Goal: Find specific page/section: Find specific page/section

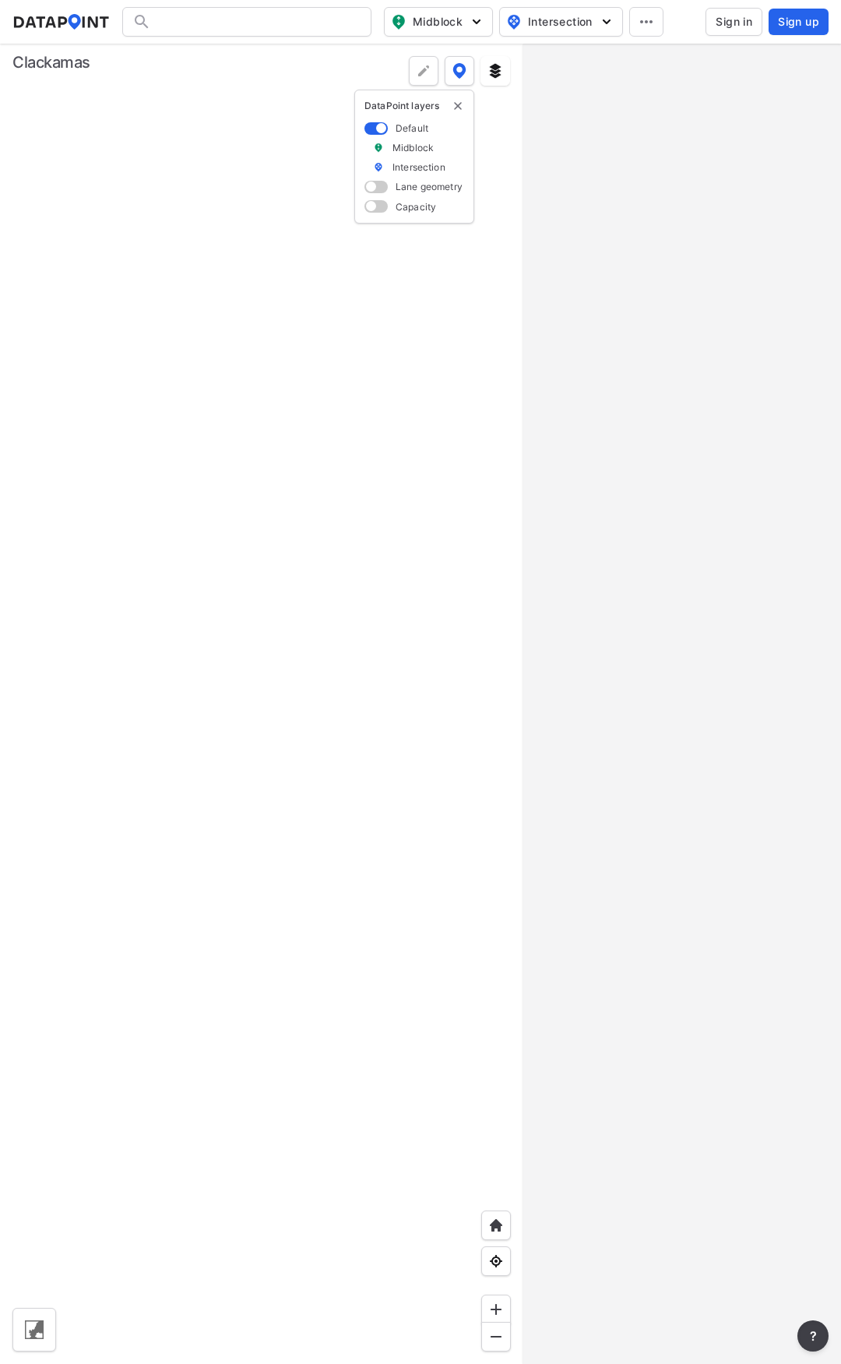
click at [296, 23] on div at bounding box center [246, 22] width 249 height 30
click at [477, 21] on img "button" at bounding box center [477, 22] width 16 height 16
click at [290, 27] on input "Search" at bounding box center [256, 21] width 210 height 25
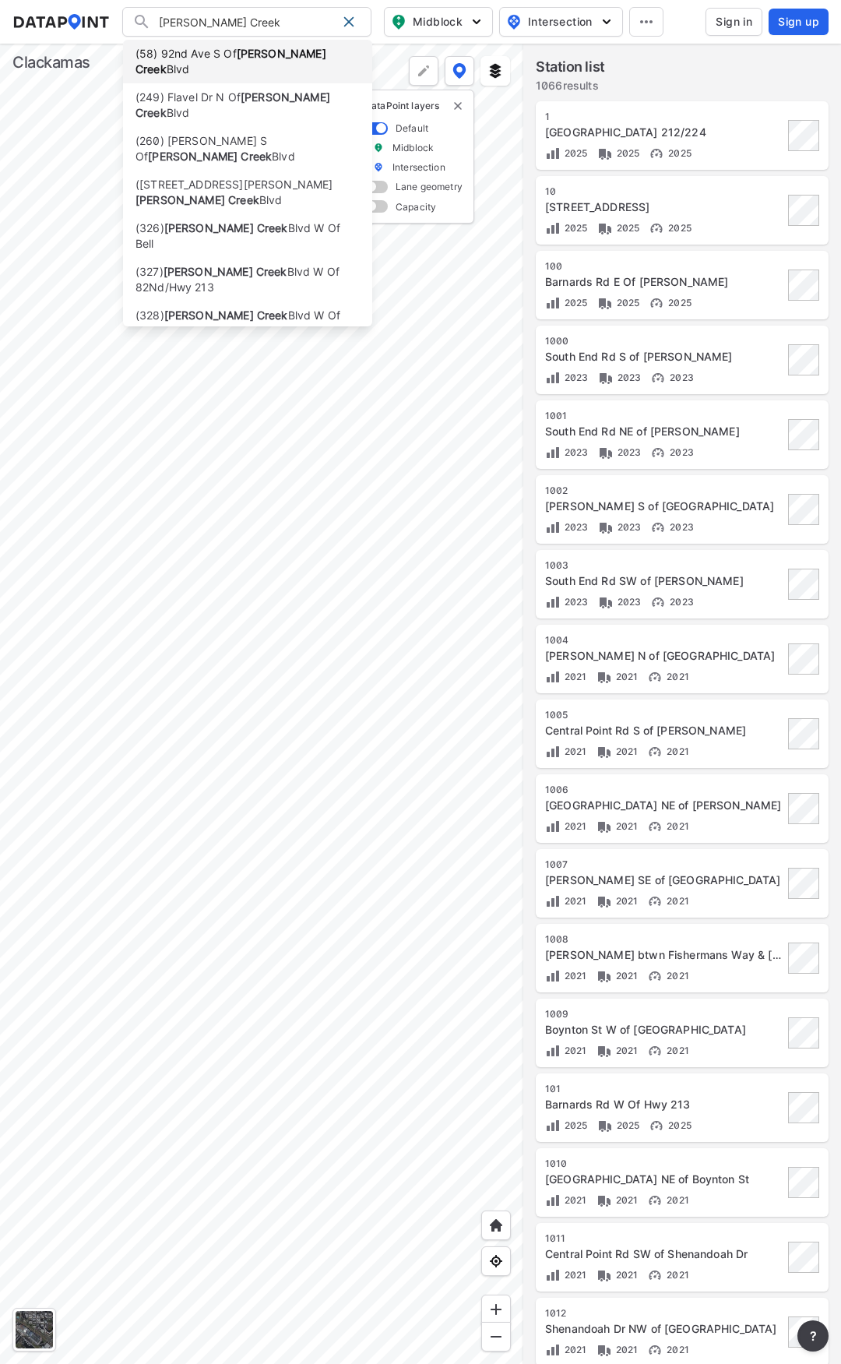
click at [289, 52] on strong "[PERSON_NAME] Creek" at bounding box center [231, 61] width 191 height 29
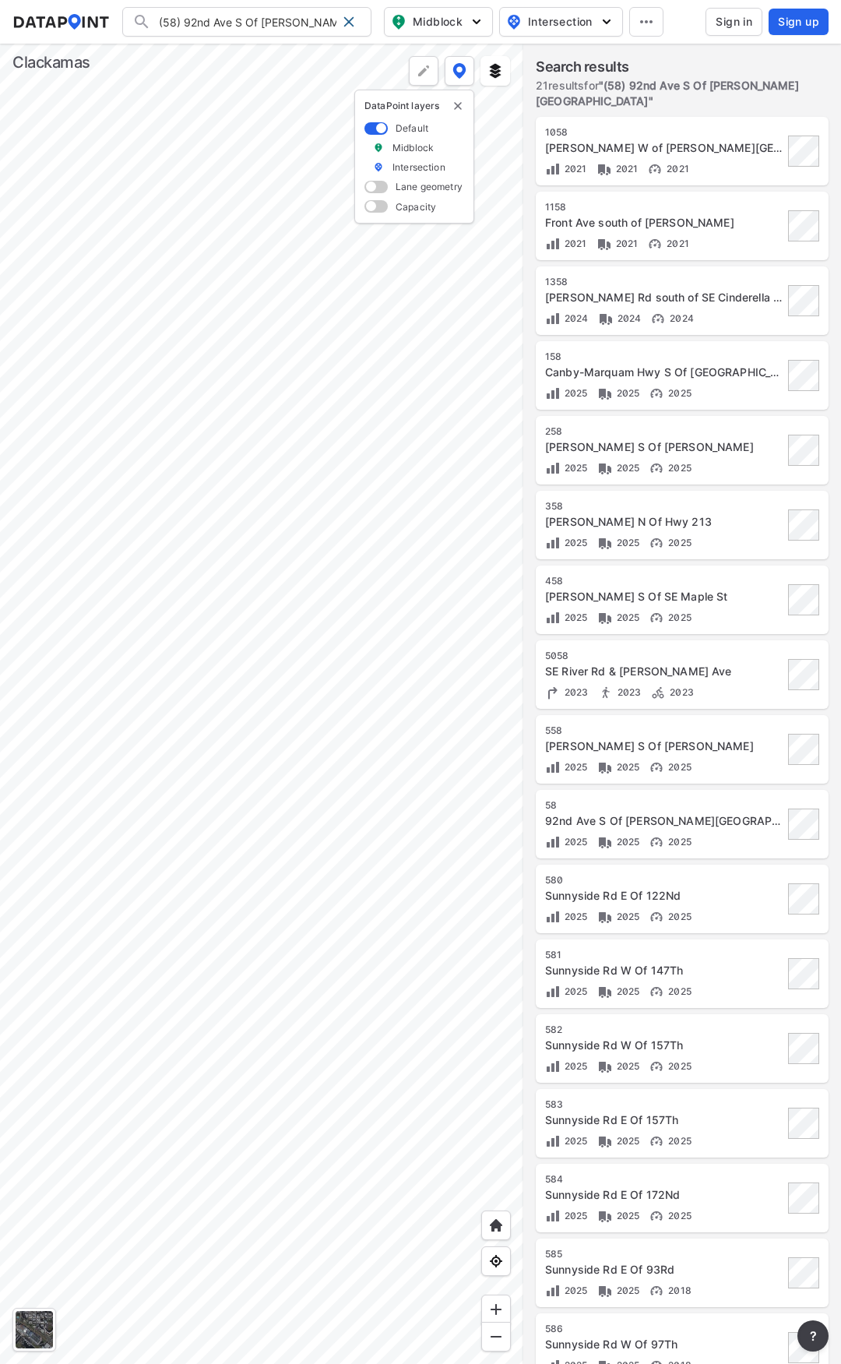
drag, startPoint x: 255, startPoint y: 22, endPoint x: 120, endPoint y: 15, distance: 135.7
click at [0, 0] on div "(58) [GEOGRAPHIC_DATA][PERSON_NAME] (58) [GEOGRAPHIC_DATA][PERSON_NAME] (249) F…" at bounding box center [0, 0] width 0 height 0
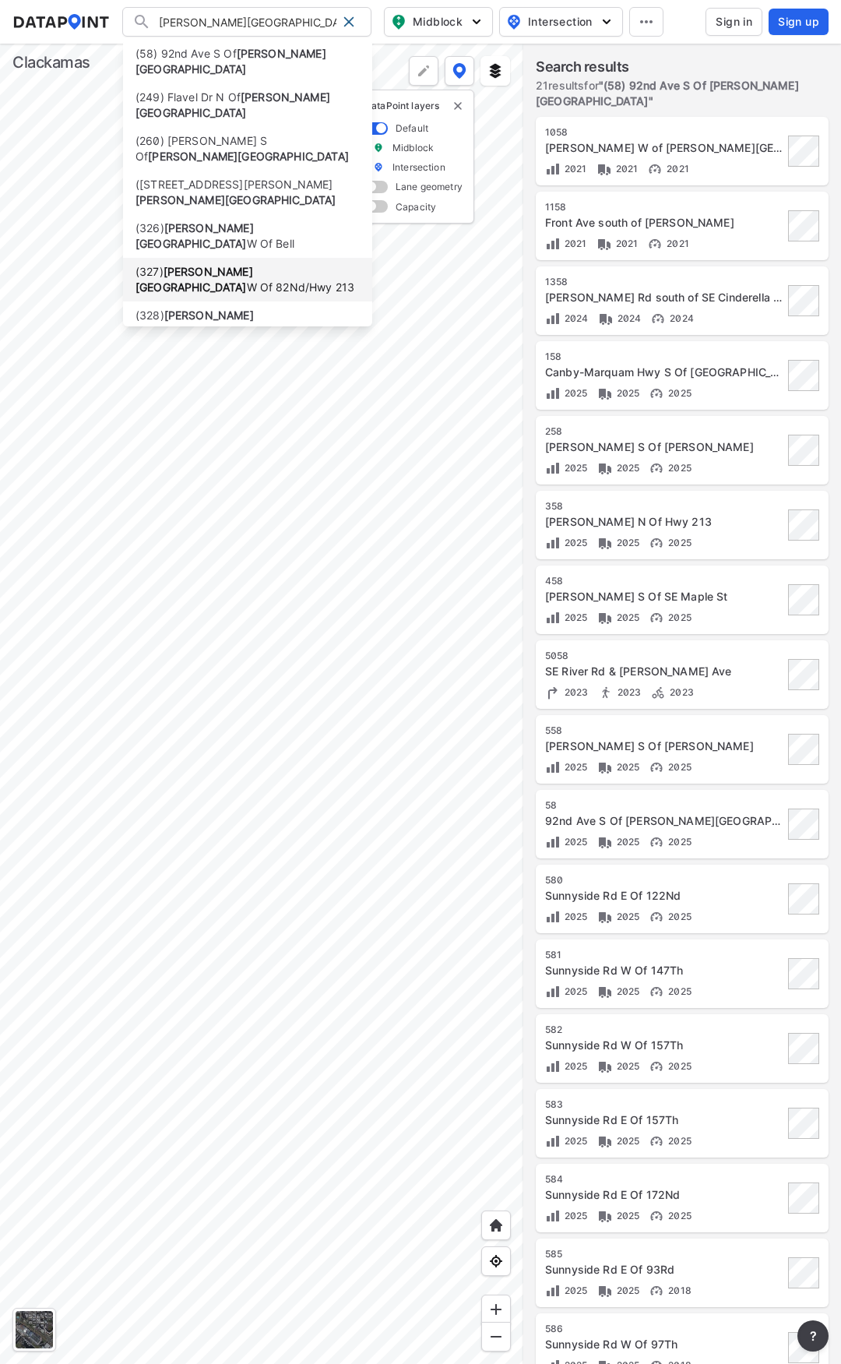
scroll to position [56, 0]
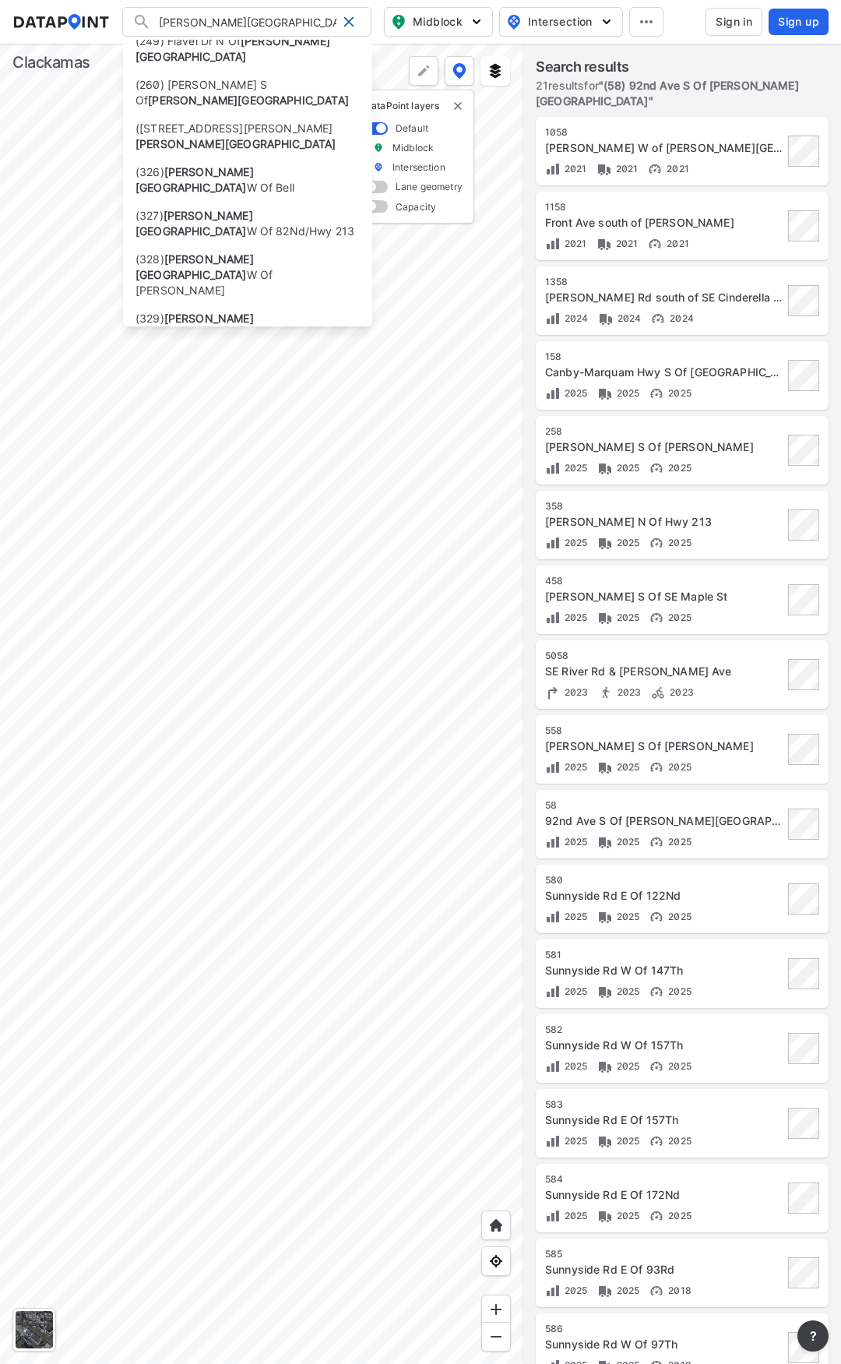
click at [223, 355] on strong "[PERSON_NAME][GEOGRAPHIC_DATA]" at bounding box center [195, 369] width 119 height 29
type input "([STREET_ADDRESS][PERSON_NAME]"
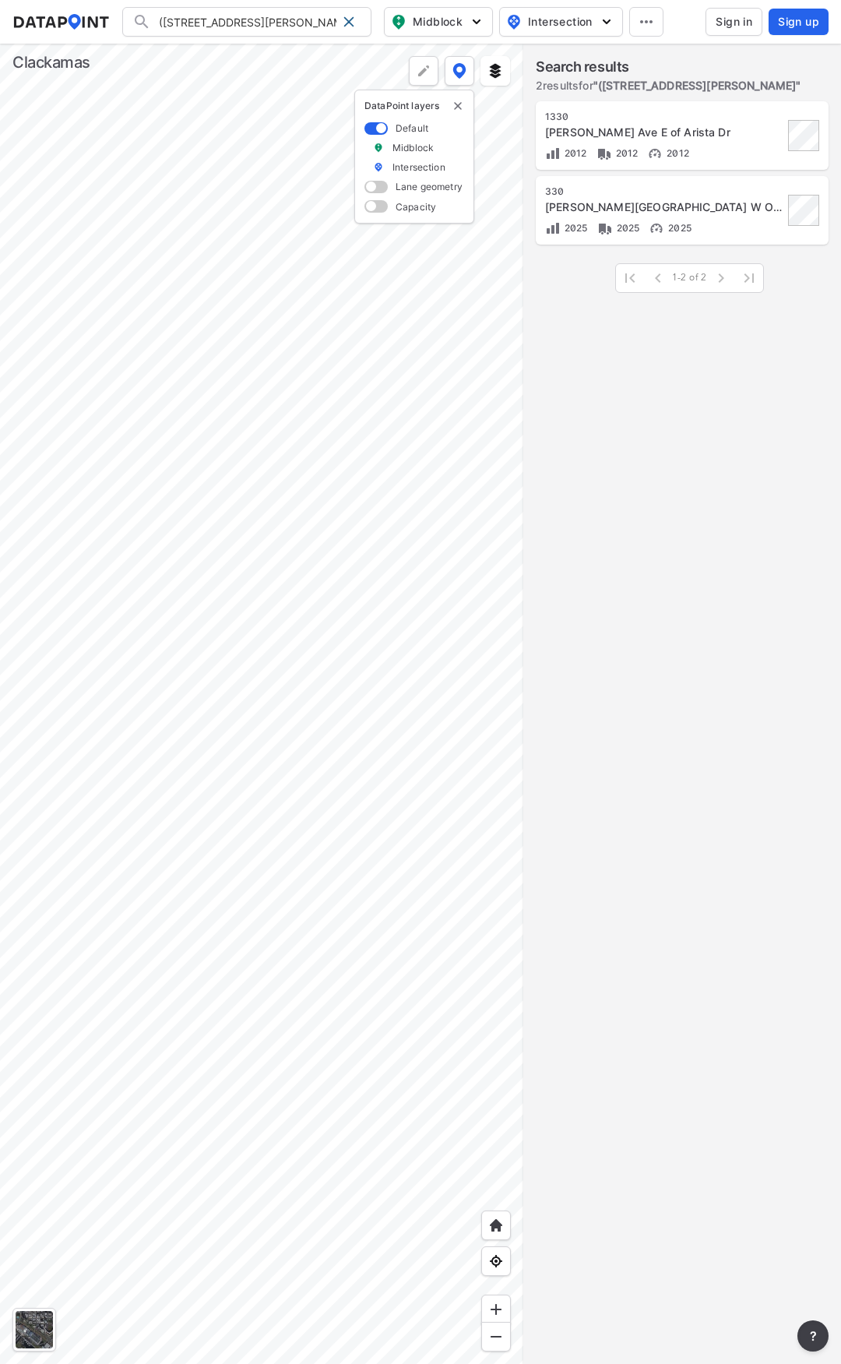
click at [299, 578] on div at bounding box center [261, 704] width 523 height 1320
click at [170, 634] on div at bounding box center [261, 704] width 523 height 1320
click at [70, 542] on div at bounding box center [261, 704] width 523 height 1320
click at [347, 19] on span at bounding box center [349, 22] width 12 height 12
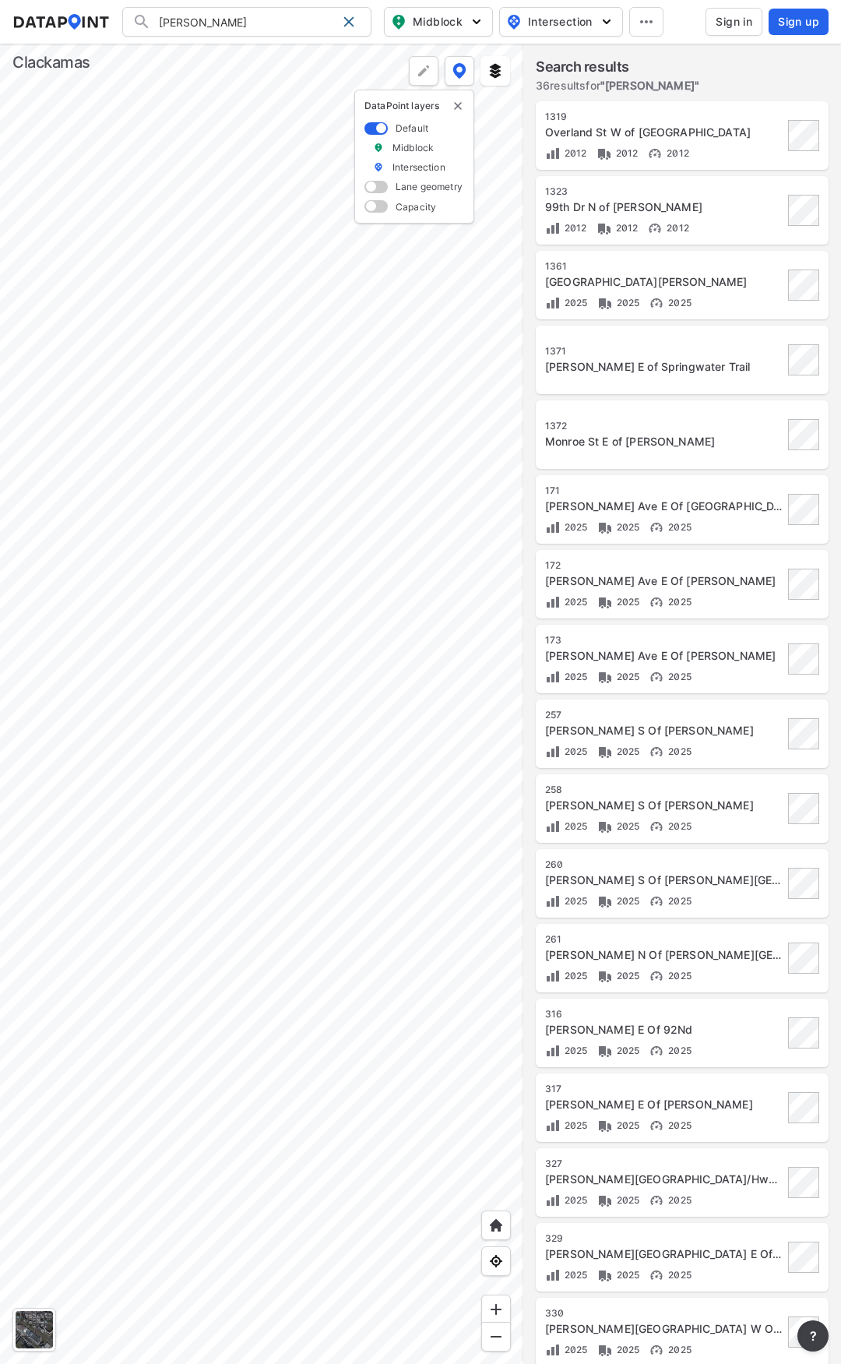
click at [294, 26] on input "[PERSON_NAME]" at bounding box center [243, 21] width 185 height 25
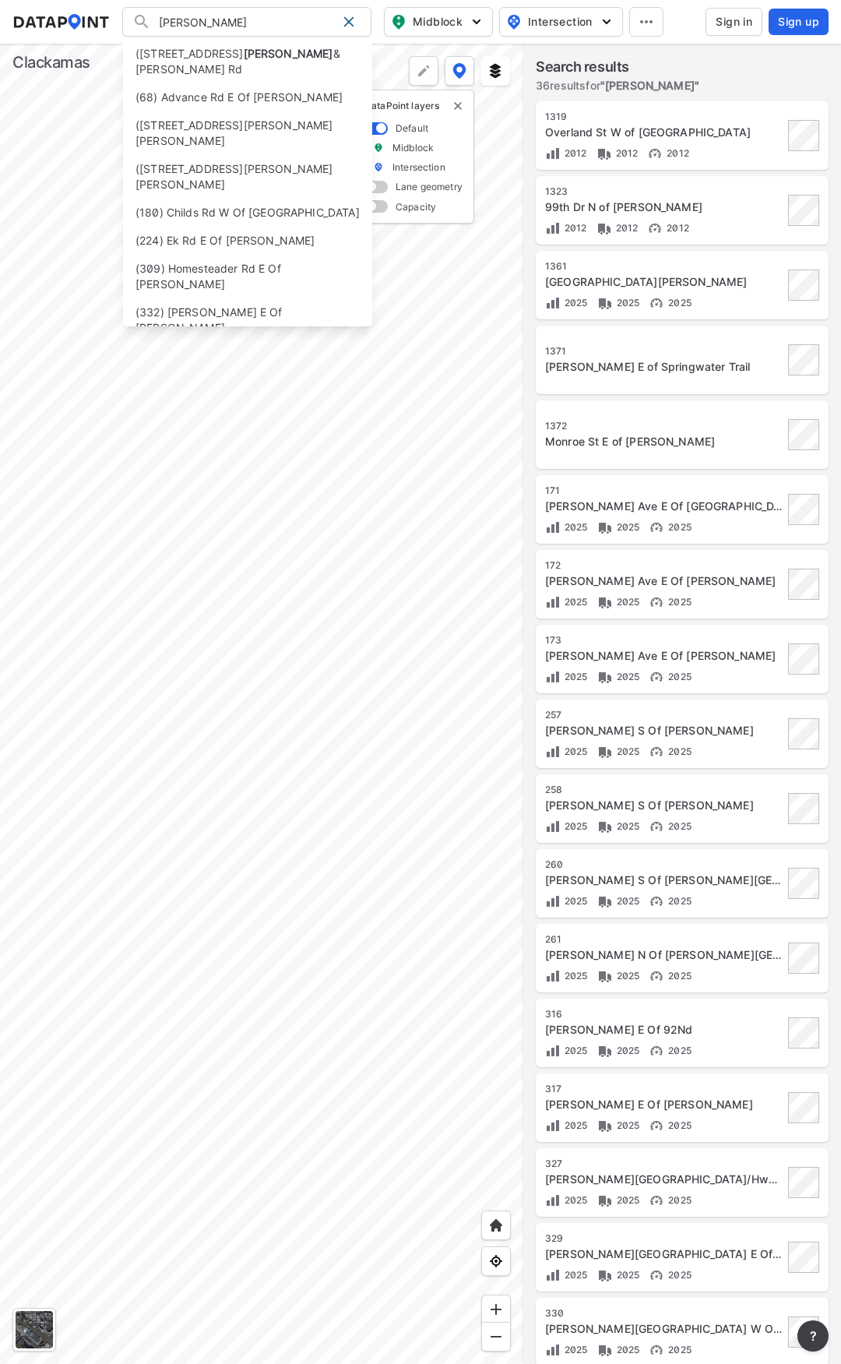
click at [549, 23] on span "Intersection" at bounding box center [559, 21] width 107 height 19
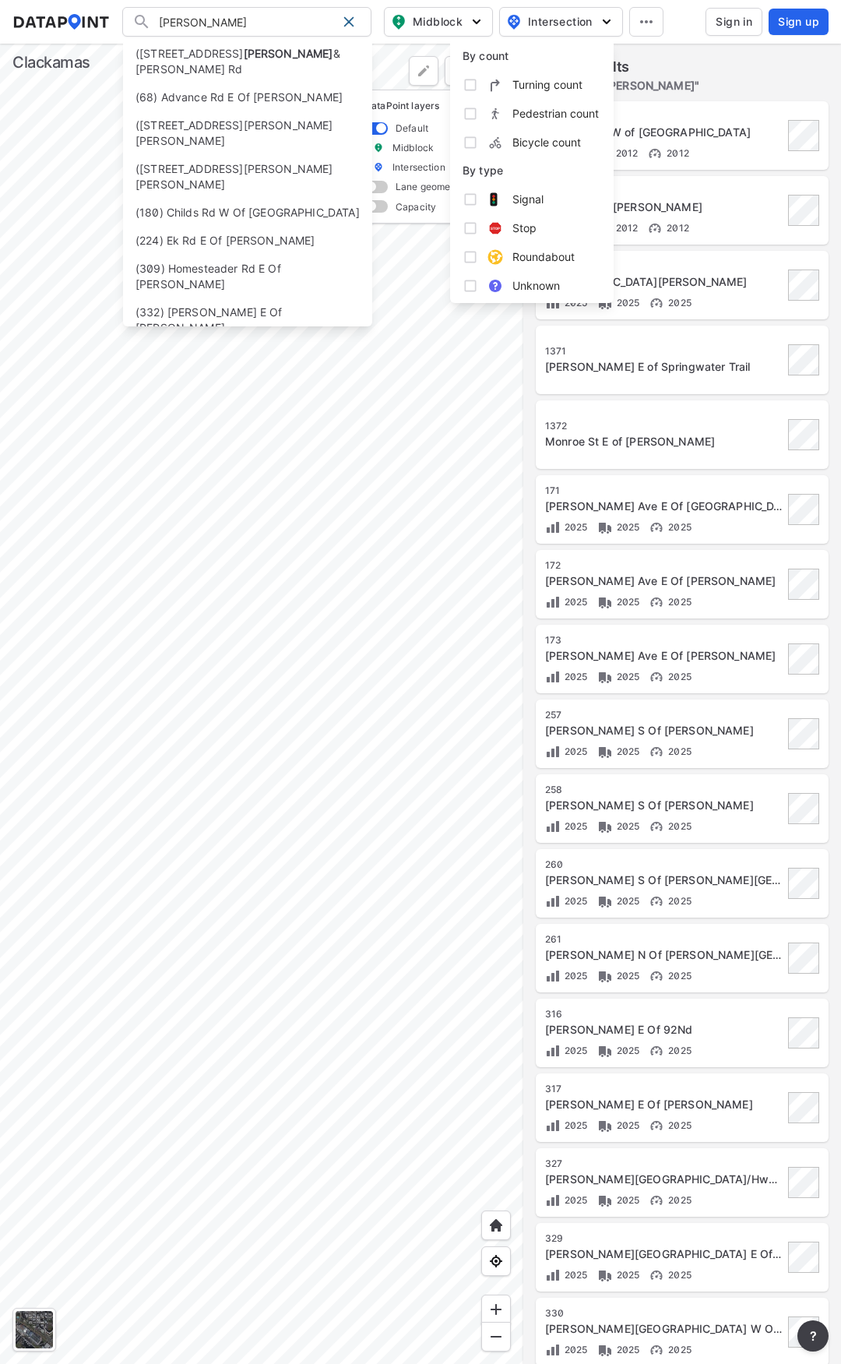
click at [269, 26] on input "[PERSON_NAME]" at bounding box center [243, 21] width 185 height 25
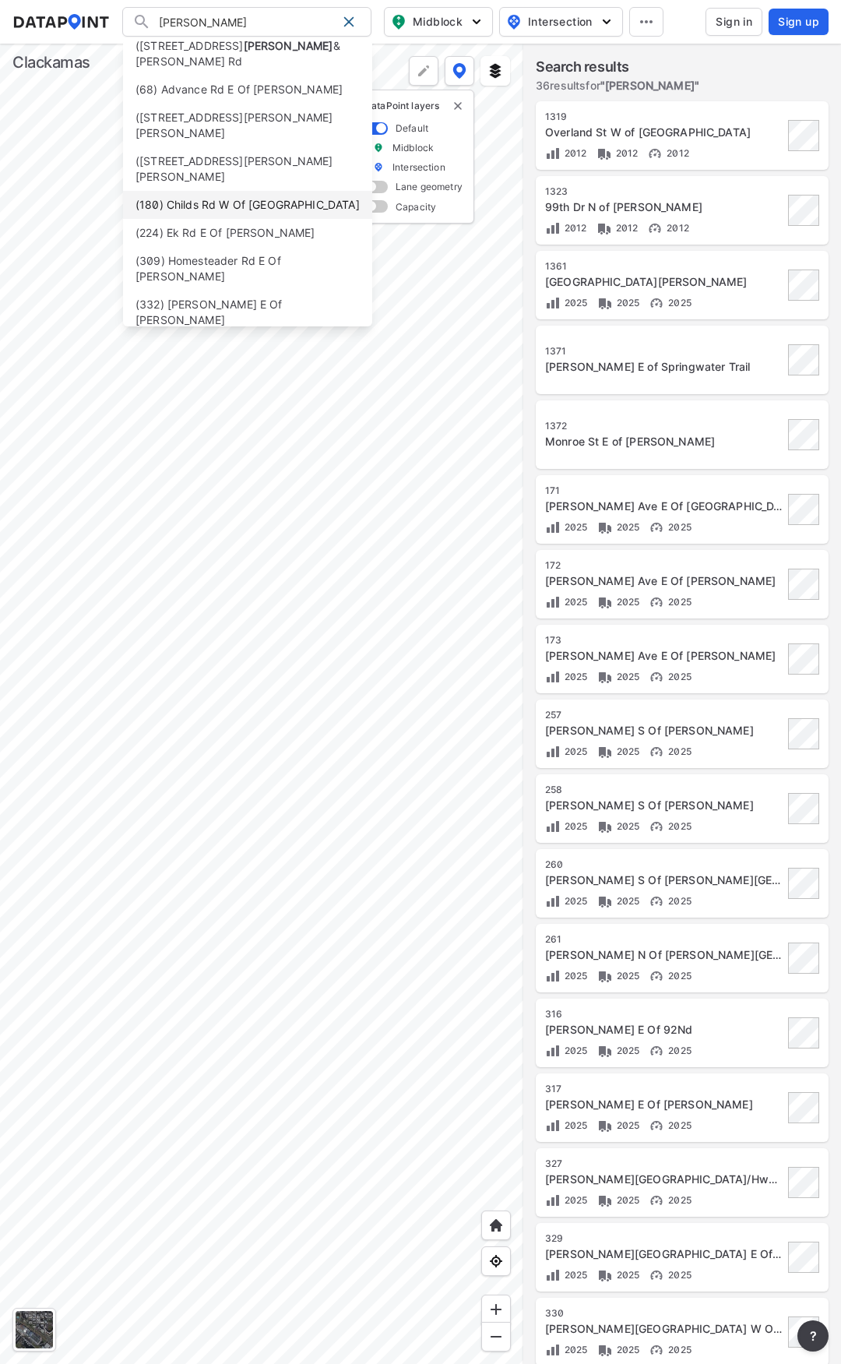
scroll to position [9, 0]
click at [272, 361] on li "([STREET_ADDRESS][PERSON_NAME][PERSON_NAME]" at bounding box center [247, 383] width 249 height 44
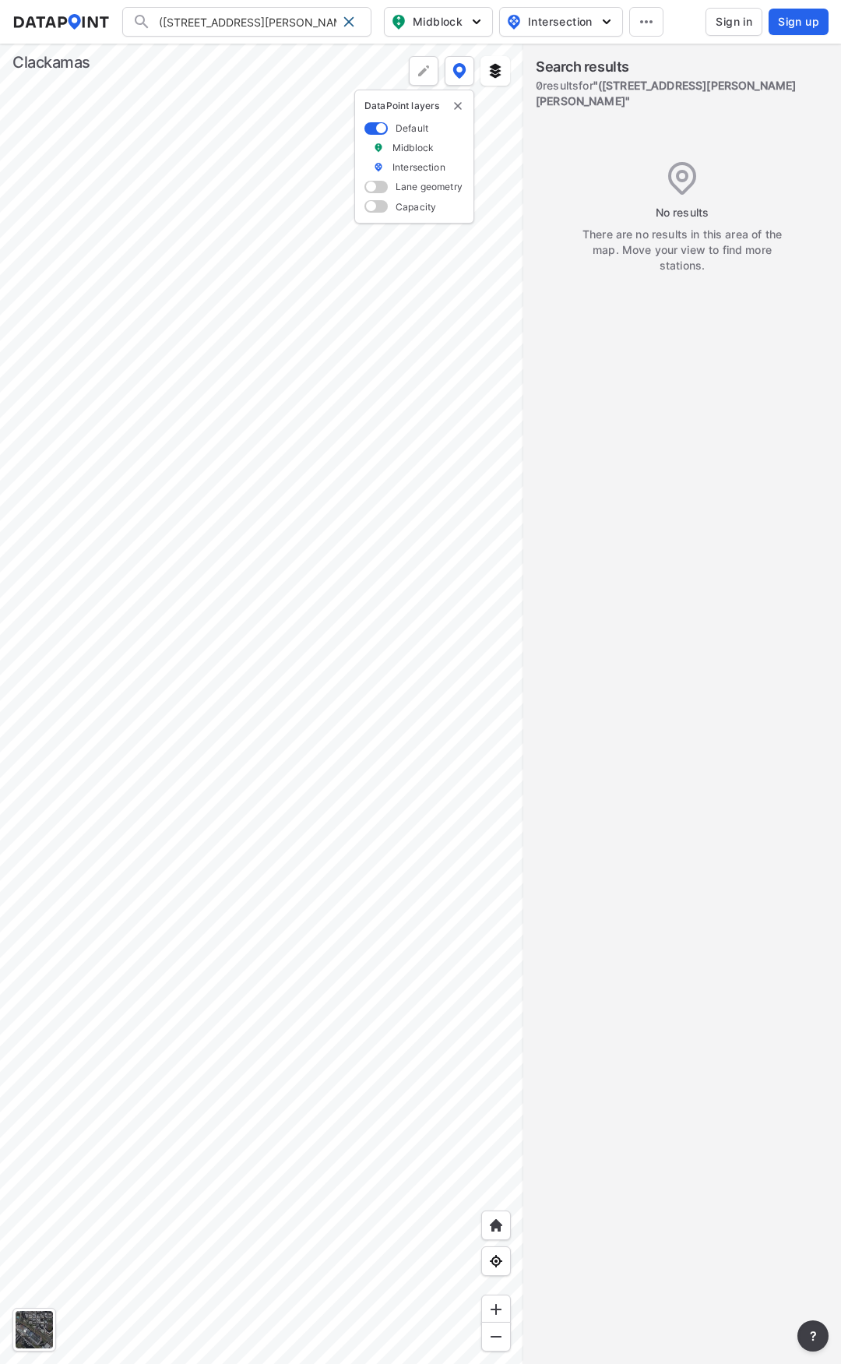
click at [457, 292] on div at bounding box center [261, 704] width 523 height 1320
click at [476, 459] on div at bounding box center [261, 704] width 523 height 1320
click at [646, 25] on icon at bounding box center [646, 21] width 19 height 19
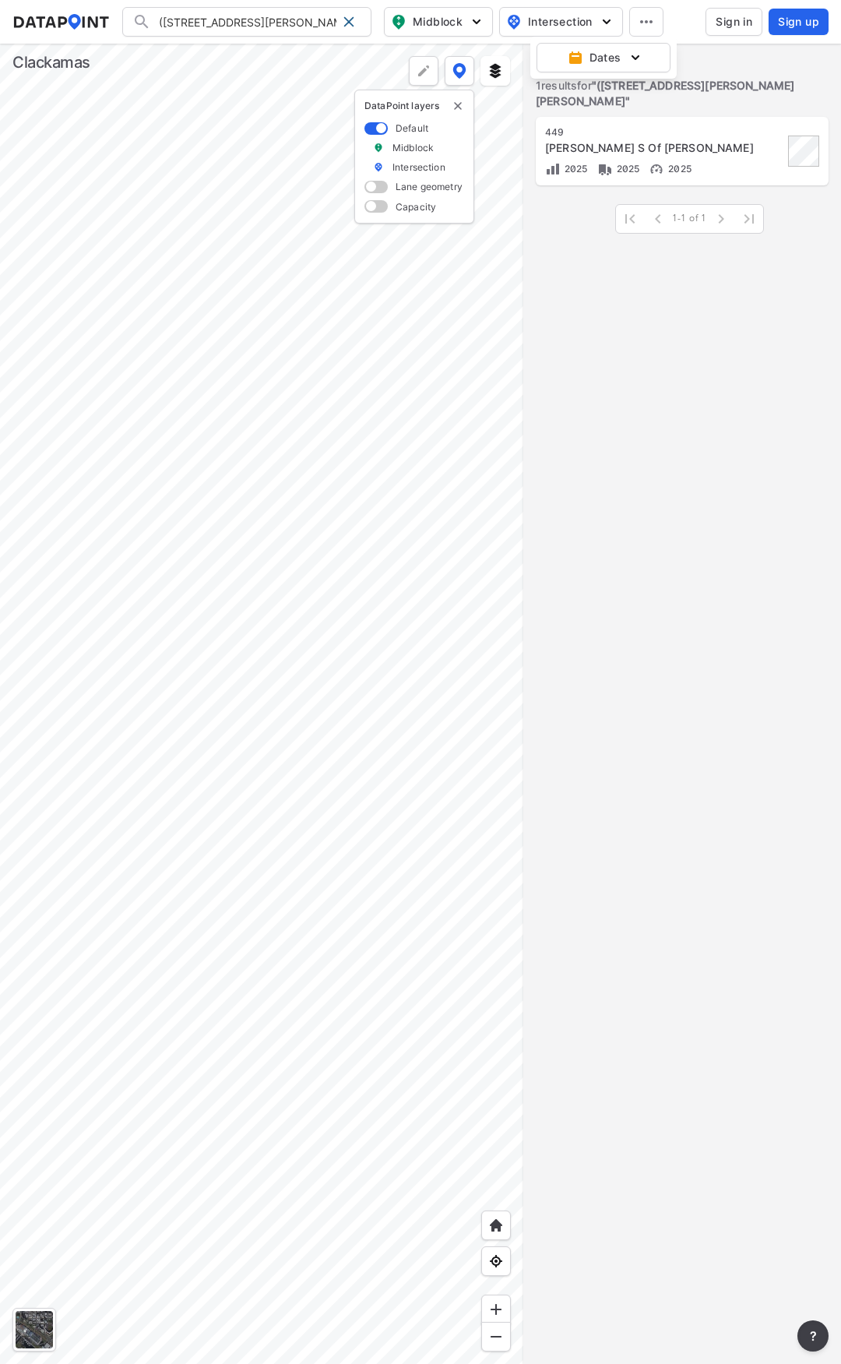
click at [300, 23] on input "([STREET_ADDRESS][PERSON_NAME][PERSON_NAME]" at bounding box center [243, 21] width 185 height 25
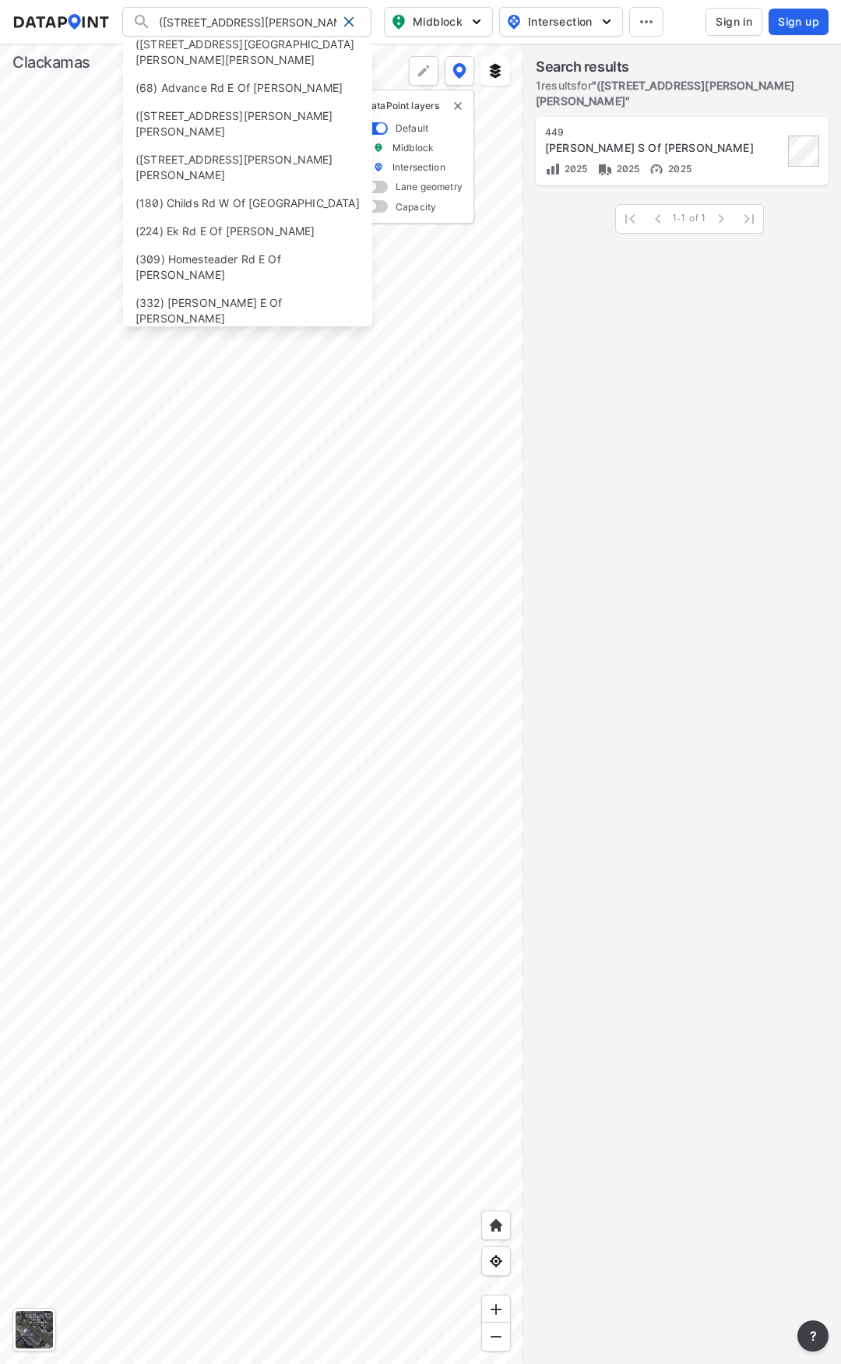
drag, startPoint x: 275, startPoint y: 21, endPoint x: 159, endPoint y: 19, distance: 116.0
click at [159, 19] on input "([STREET_ADDRESS][PERSON_NAME][PERSON_NAME]" at bounding box center [243, 21] width 185 height 25
click at [231, 19] on input "[PERSON_NAME]" at bounding box center [243, 21] width 185 height 25
type input "[PERSON_NAME]"
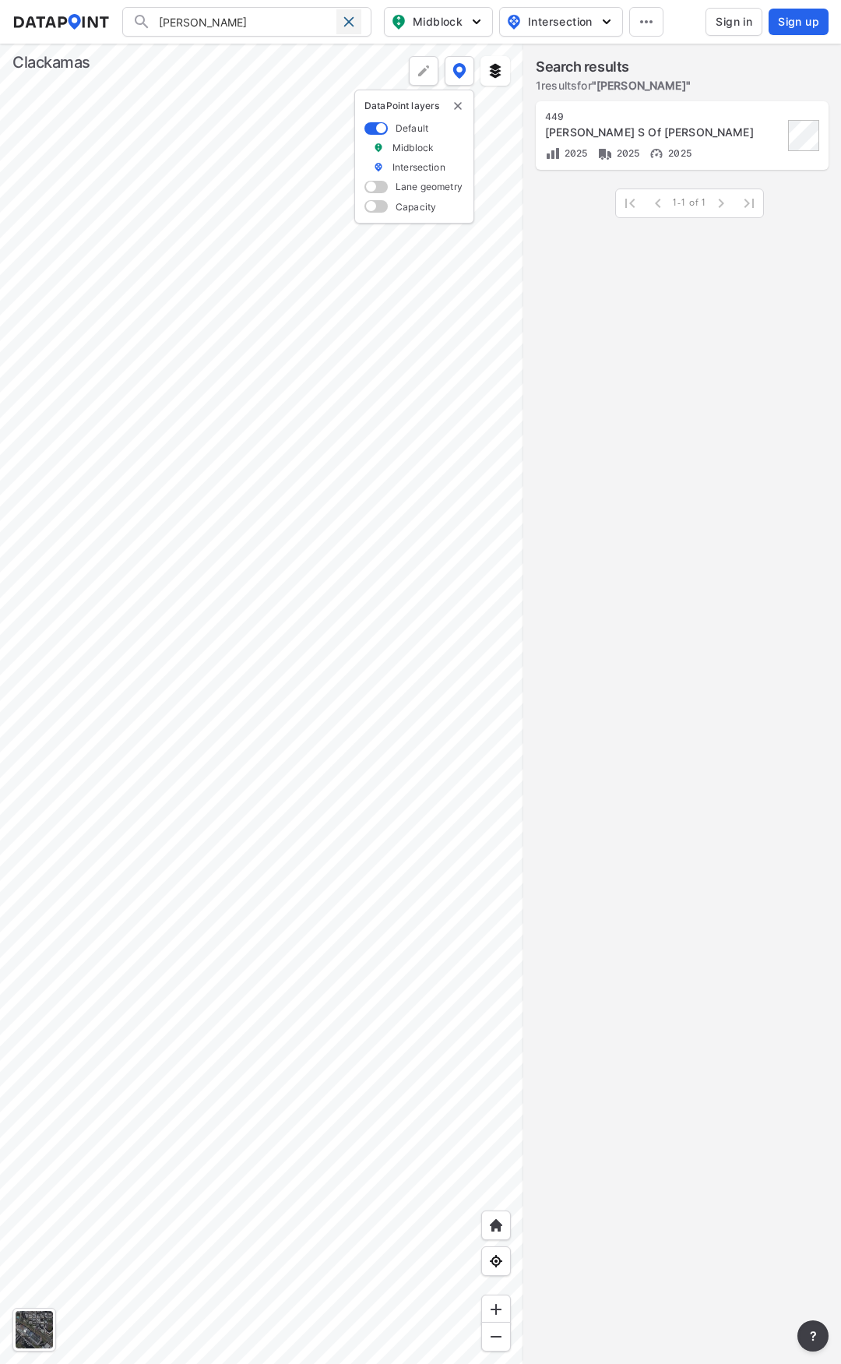
click at [345, 16] on span at bounding box center [349, 22] width 12 height 12
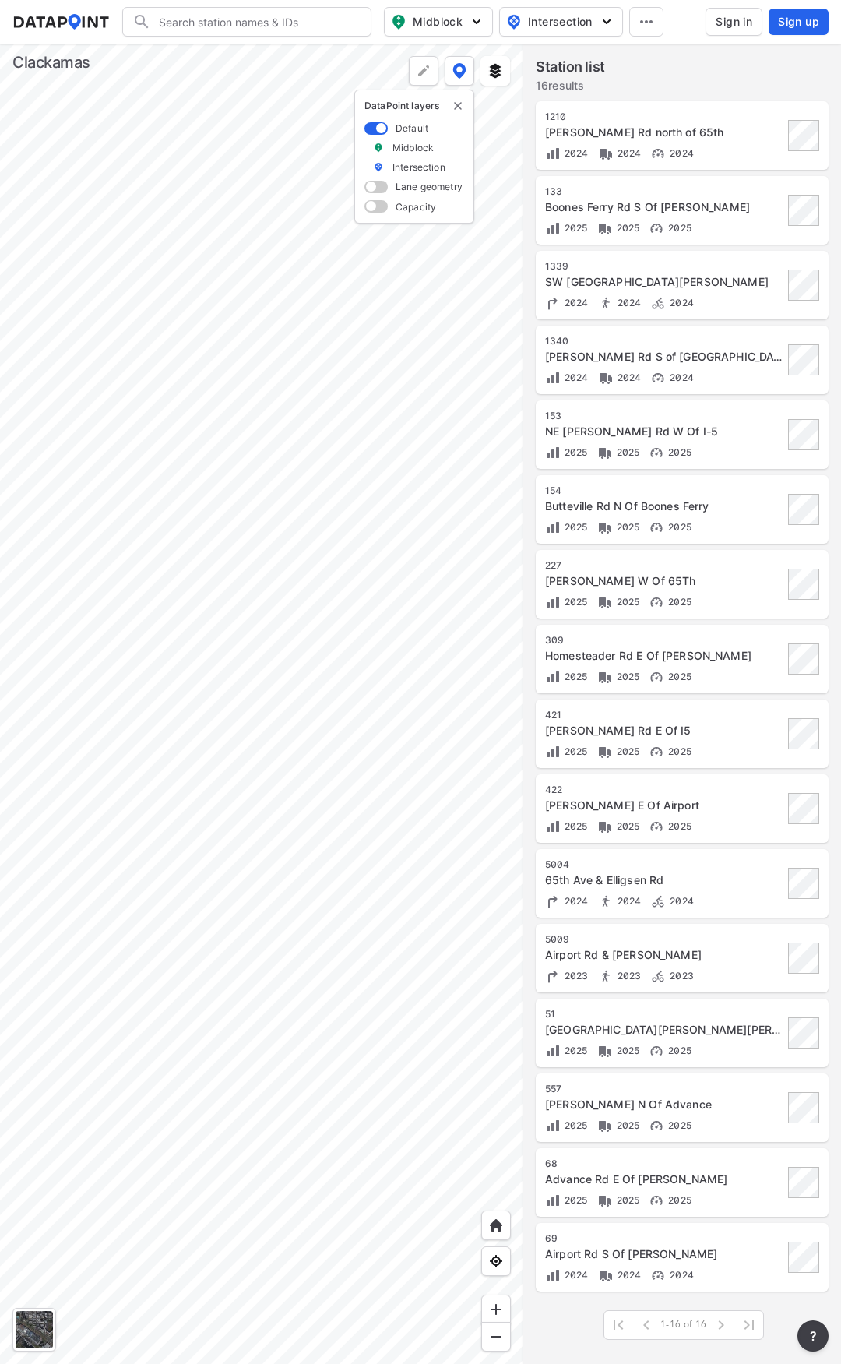
click at [151, 411] on div at bounding box center [261, 704] width 523 height 1320
click at [108, 689] on div at bounding box center [261, 704] width 523 height 1320
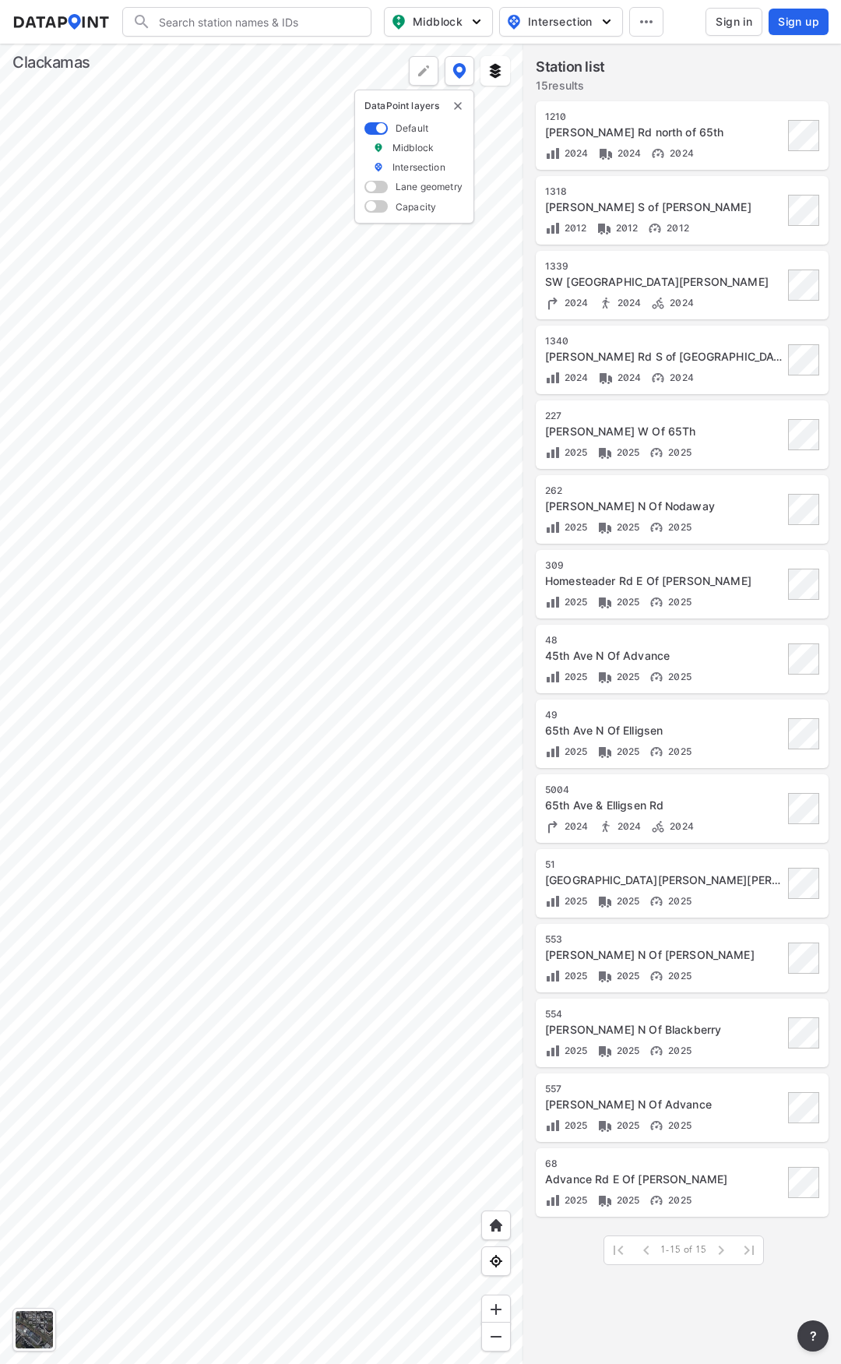
click at [257, 674] on div at bounding box center [261, 704] width 523 height 1320
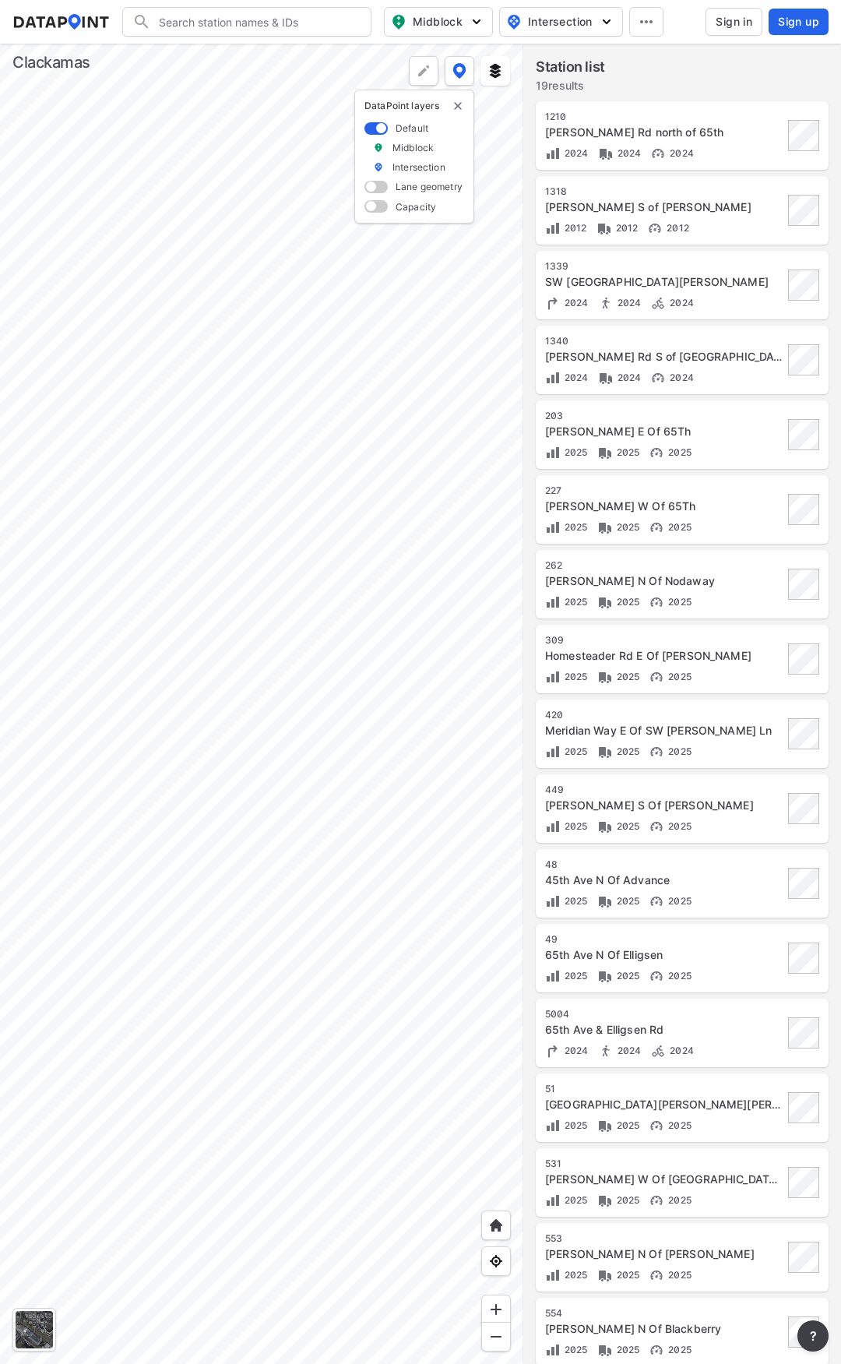
click at [320, 766] on div at bounding box center [261, 704] width 523 height 1320
click at [110, 656] on div at bounding box center [261, 704] width 523 height 1320
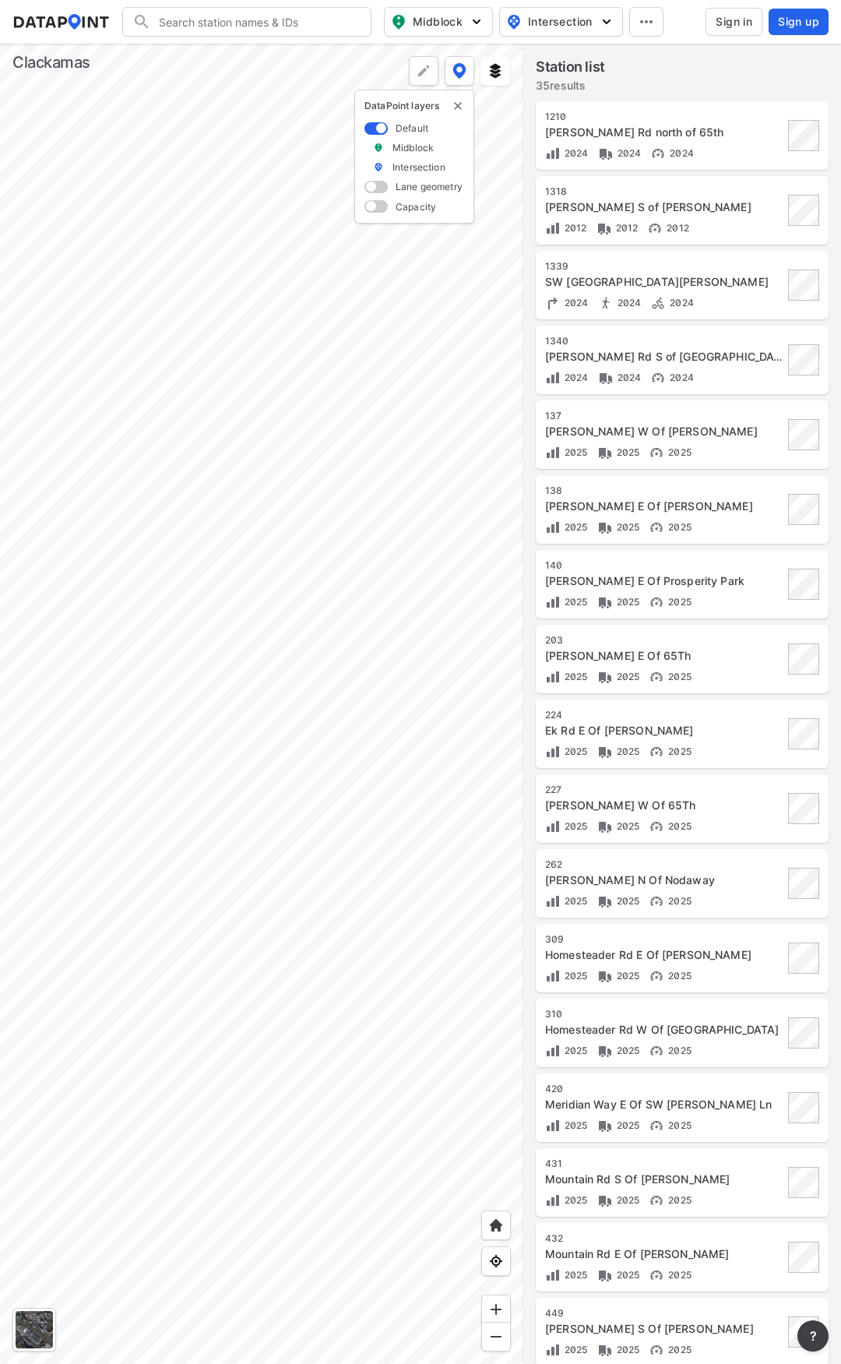
click at [360, 424] on div at bounding box center [261, 704] width 523 height 1320
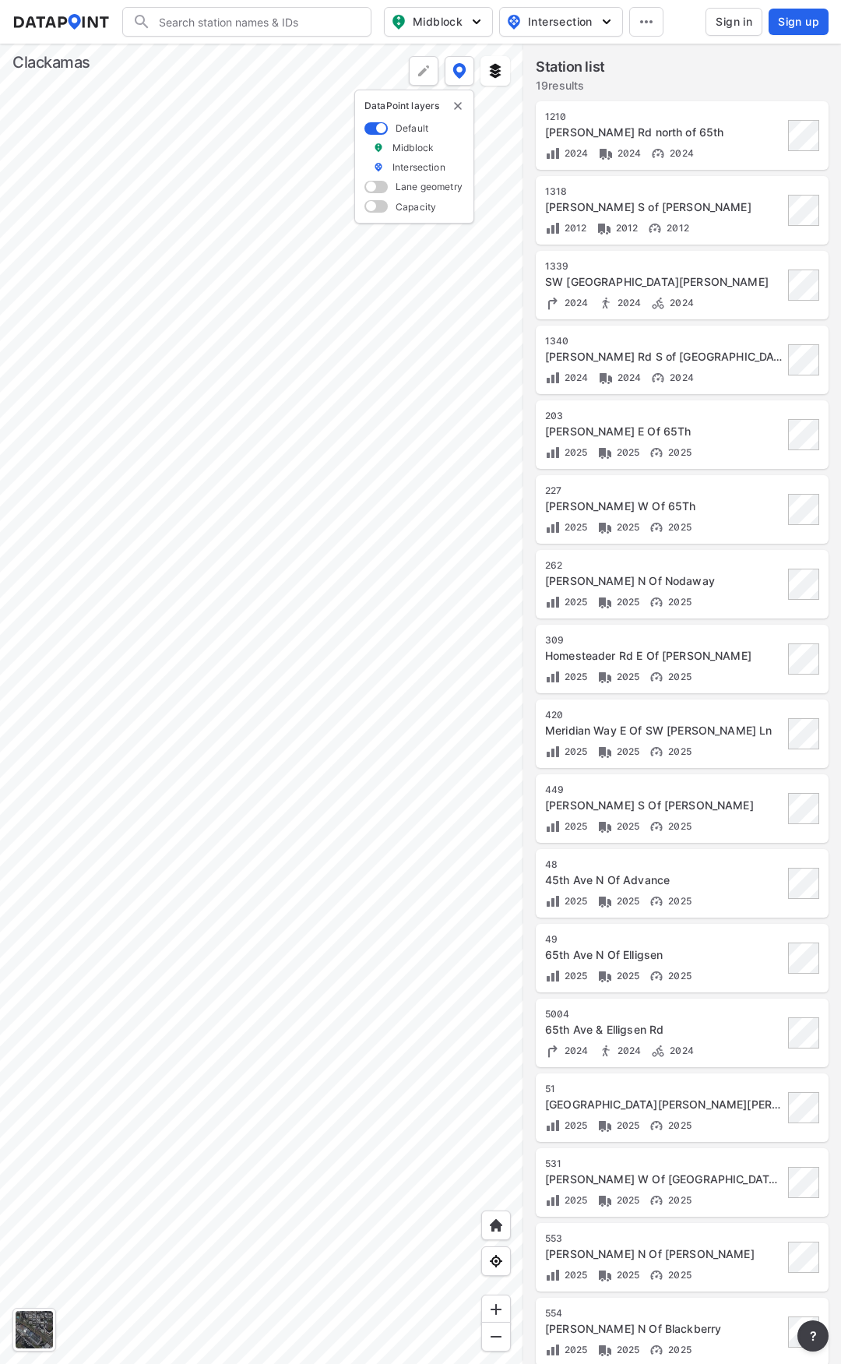
click at [355, 375] on div at bounding box center [261, 704] width 523 height 1320
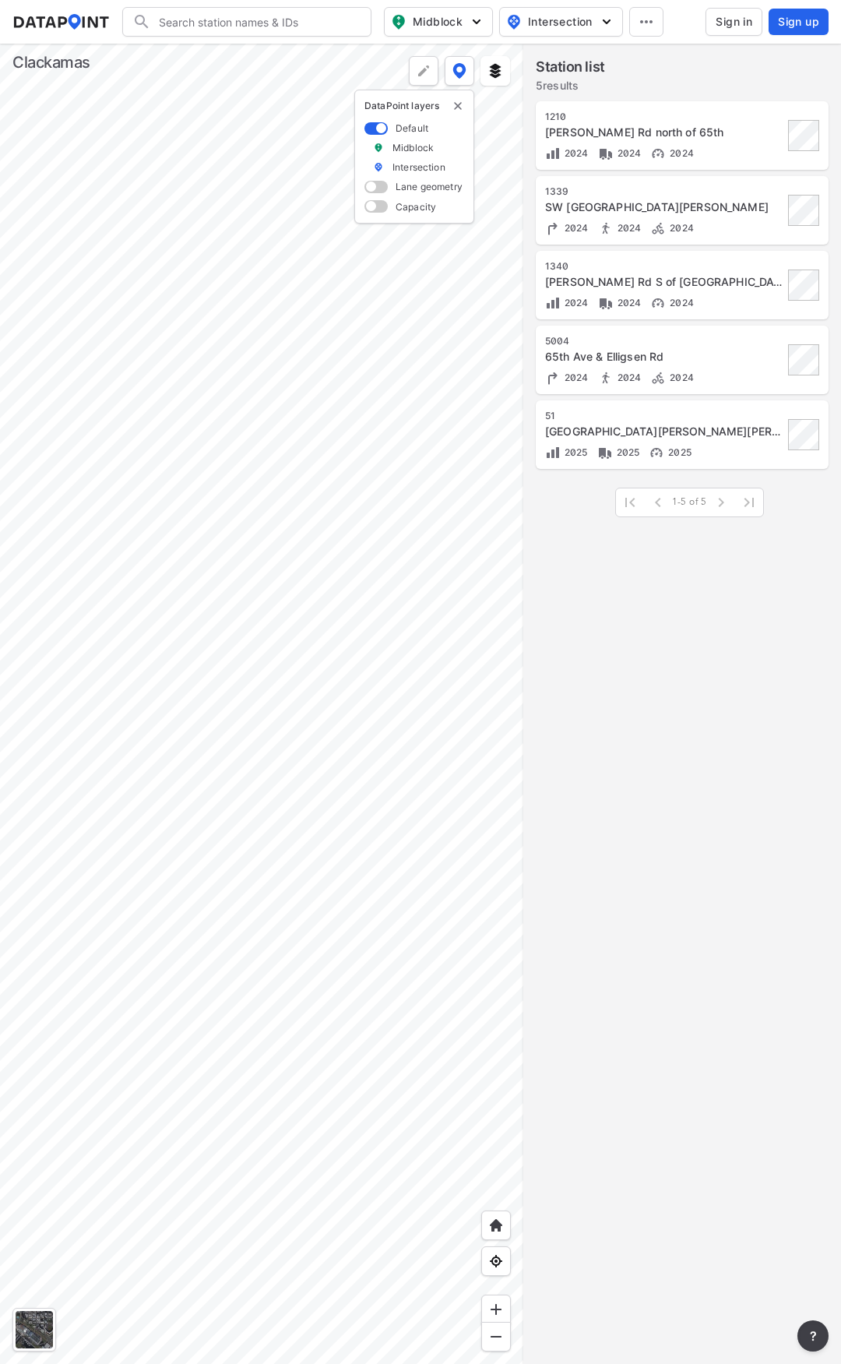
click at [199, 470] on div at bounding box center [261, 704] width 523 height 1320
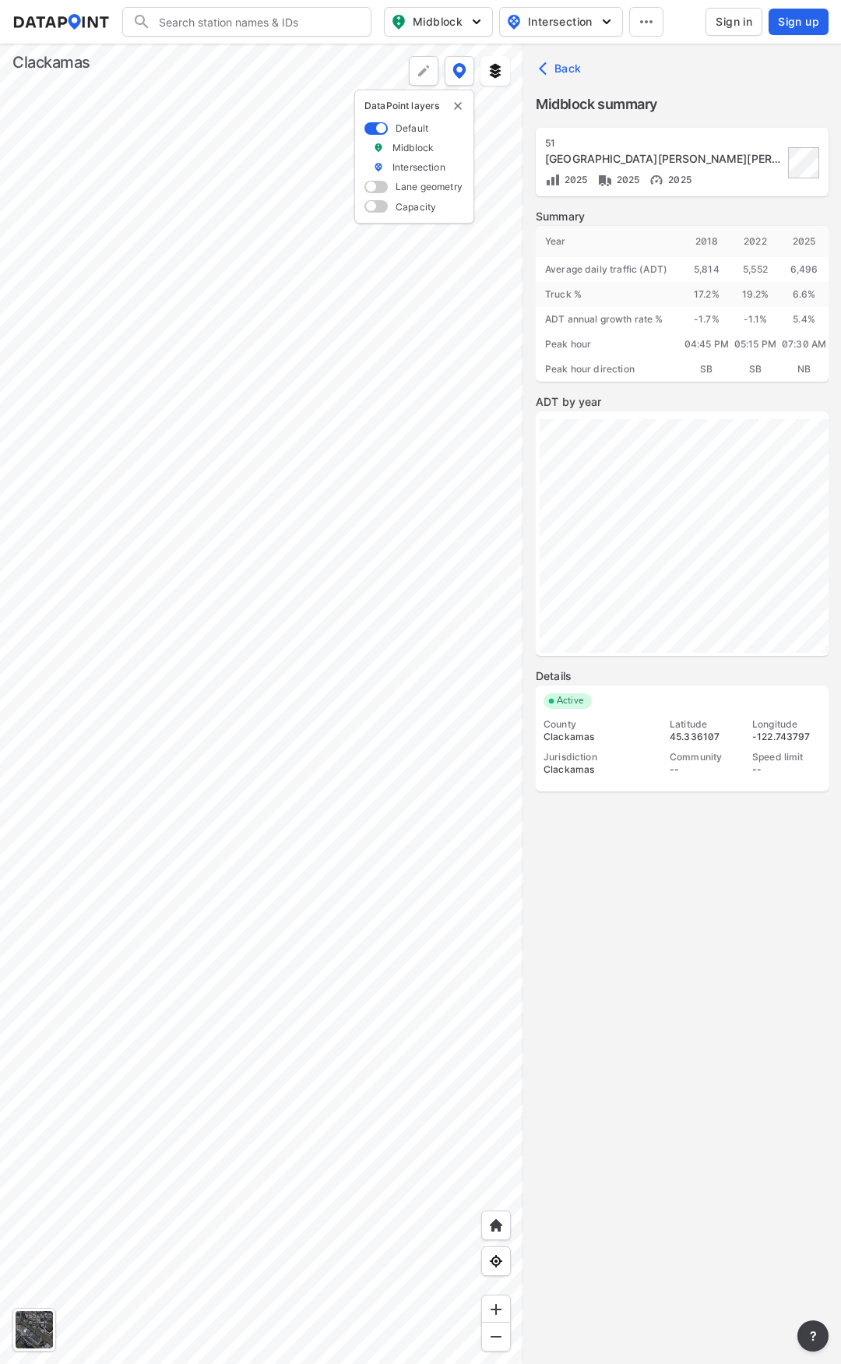
click at [332, 597] on div at bounding box center [261, 704] width 523 height 1320
click at [497, 356] on div at bounding box center [261, 704] width 523 height 1320
